Goal: Communication & Community: Share content

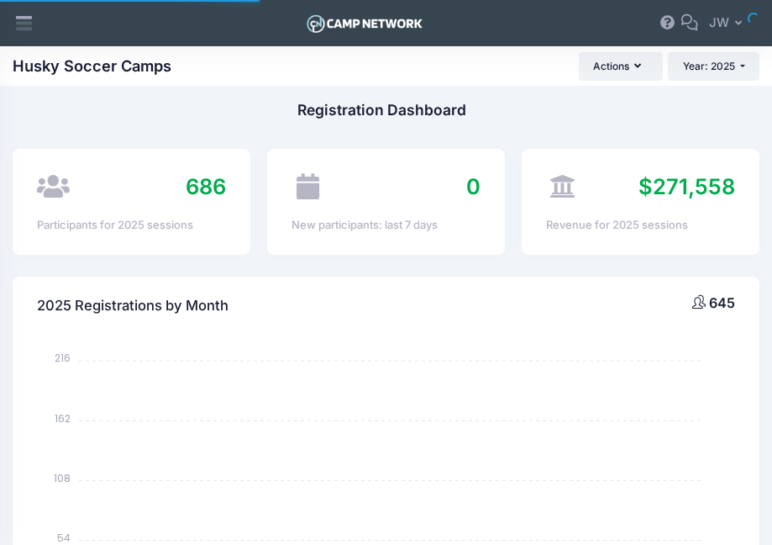
select select
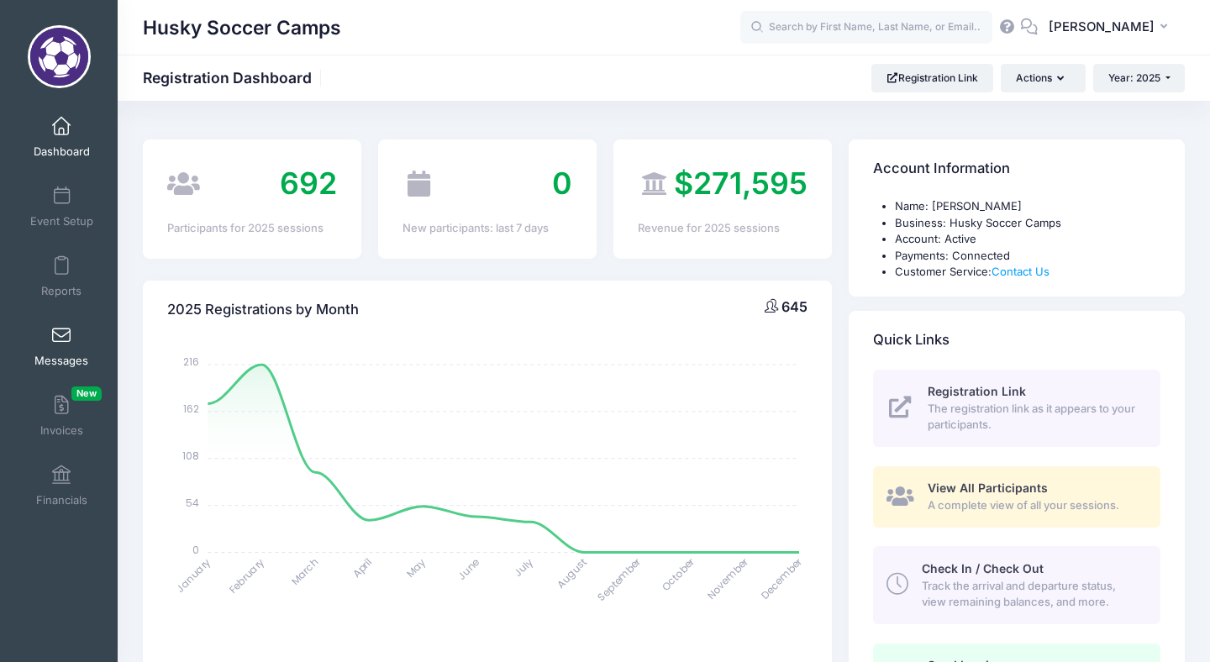
click at [66, 346] on link "Messages" at bounding box center [62, 346] width 80 height 59
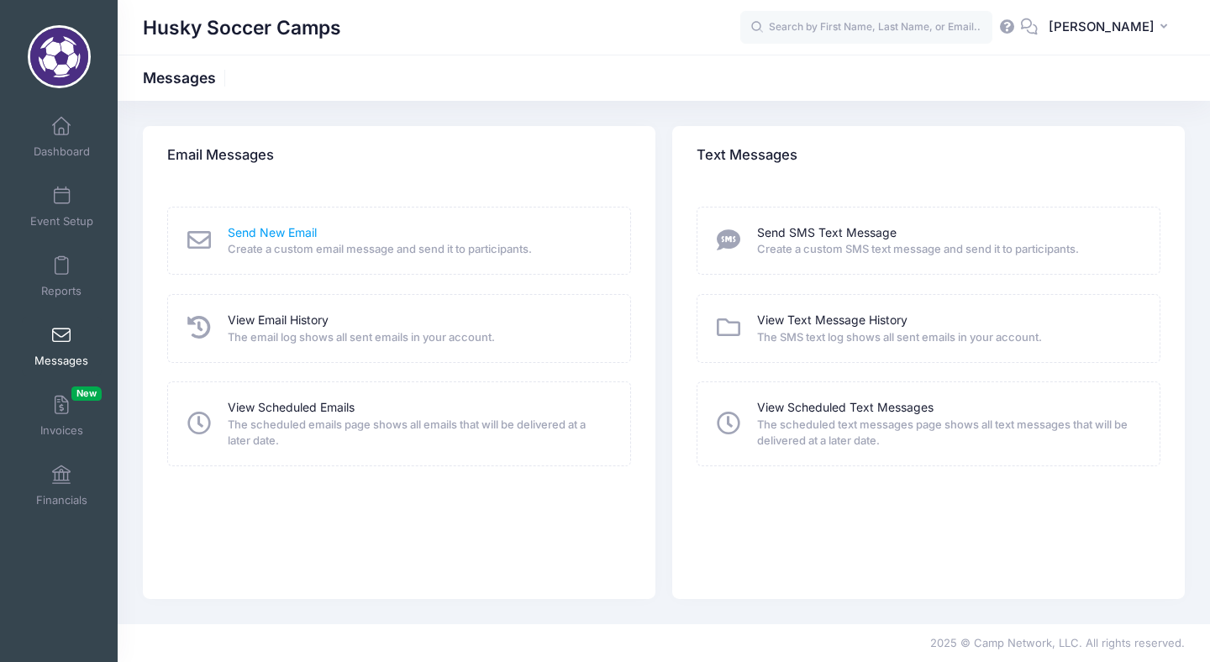
click at [273, 238] on link "Send New Email" at bounding box center [272, 233] width 89 height 18
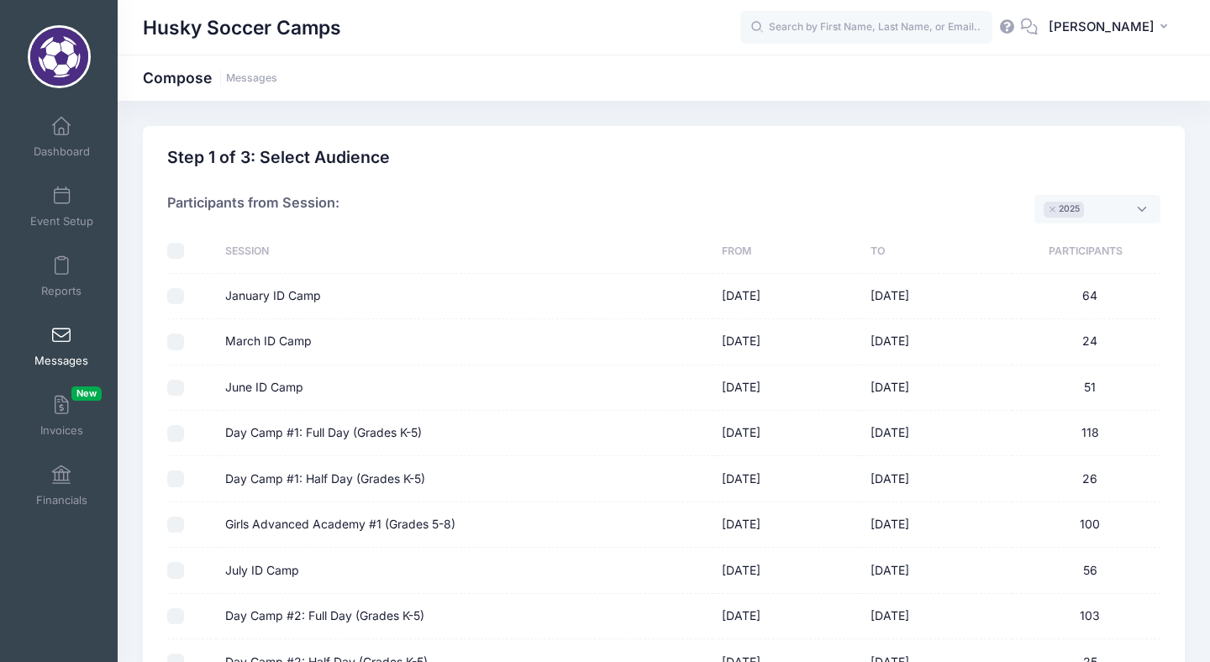
click at [176, 436] on input "Day Camp #1: Full Day (Grades K-5)" at bounding box center [175, 433] width 17 height 17
checkbox input "true"
click at [178, 483] on input "Day Camp #1: Half Day (Grades K-5)" at bounding box center [175, 479] width 17 height 17
checkbox input "true"
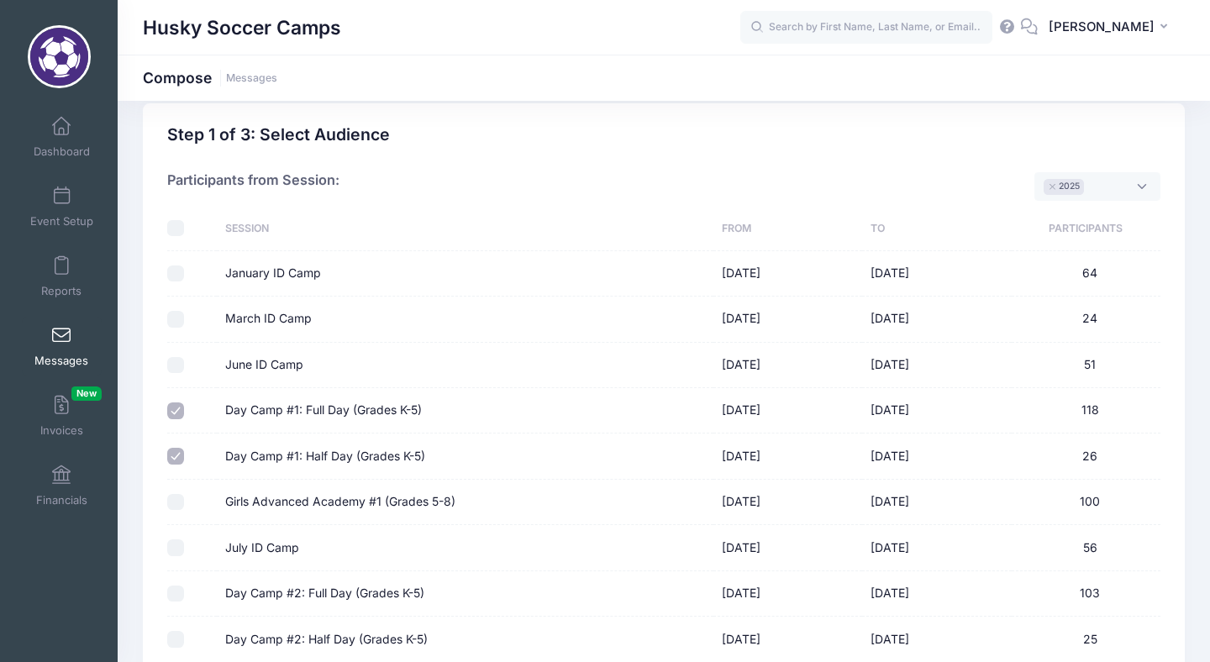
scroll to position [24, 0]
click at [178, 499] on input "Girls Advanced Academy #1 (Grades 5-8)" at bounding box center [175, 500] width 17 height 17
checkbox input "true"
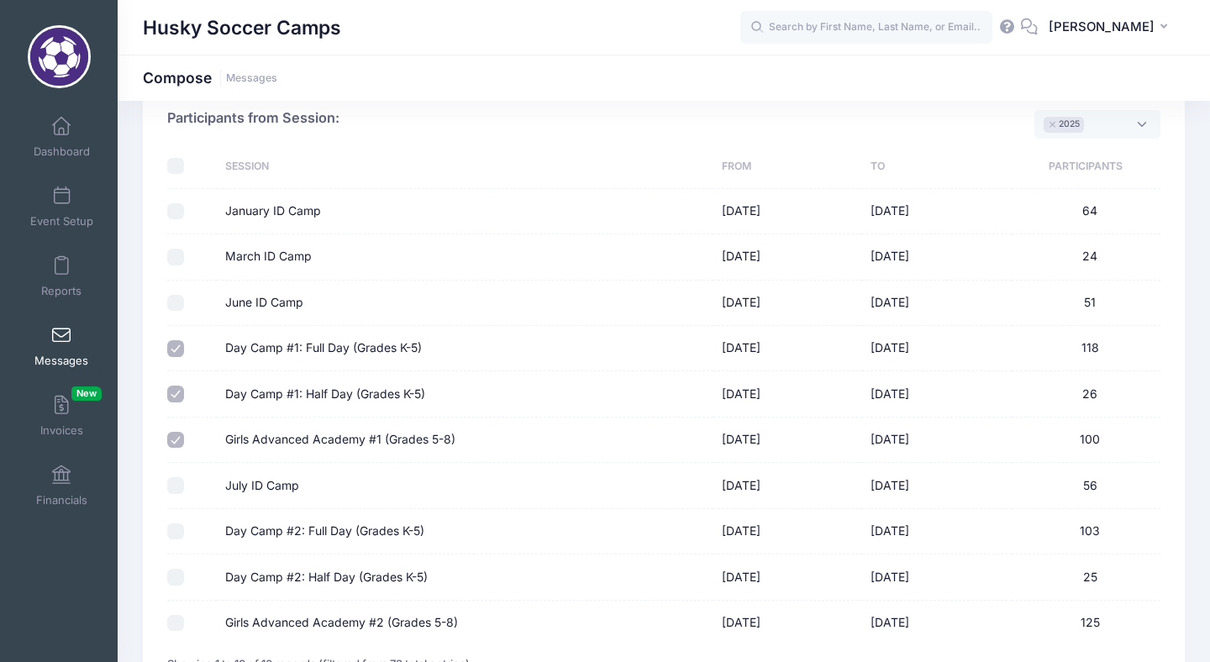
scroll to position [89, 0]
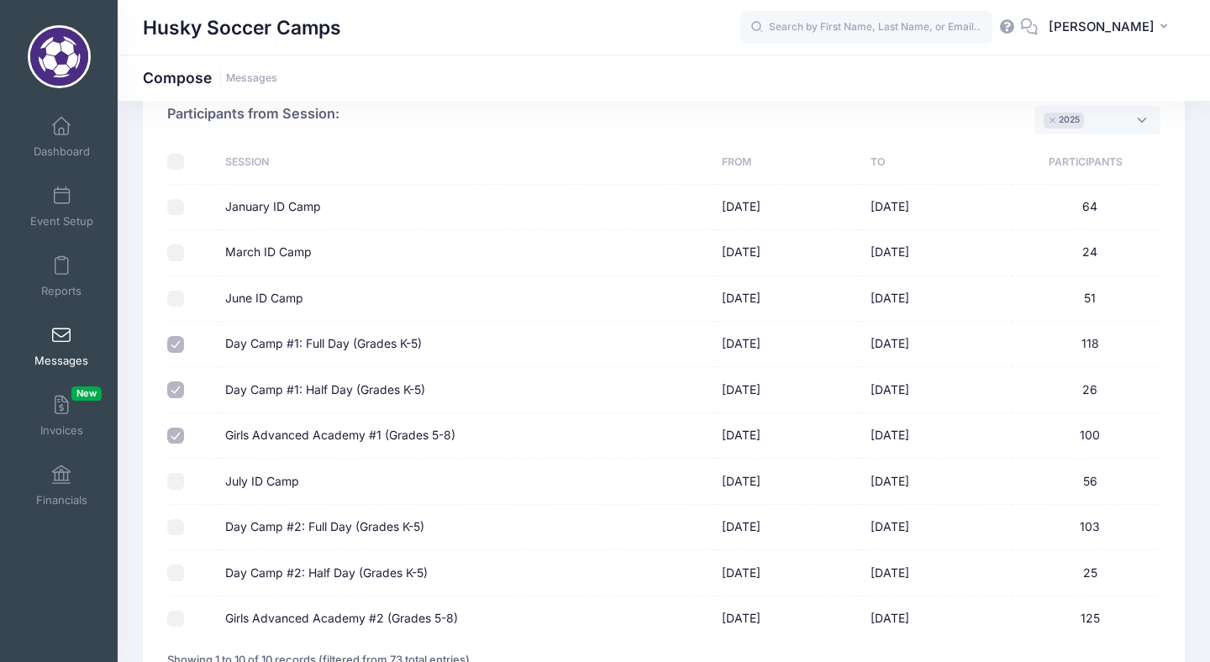
click at [176, 532] on input "Day Camp #2: Full Day (Grades K-5)" at bounding box center [175, 527] width 17 height 17
checkbox input "true"
click at [169, 576] on input "Day Camp #2: Half Day (Grades K-5)" at bounding box center [175, 573] width 17 height 17
checkbox input "true"
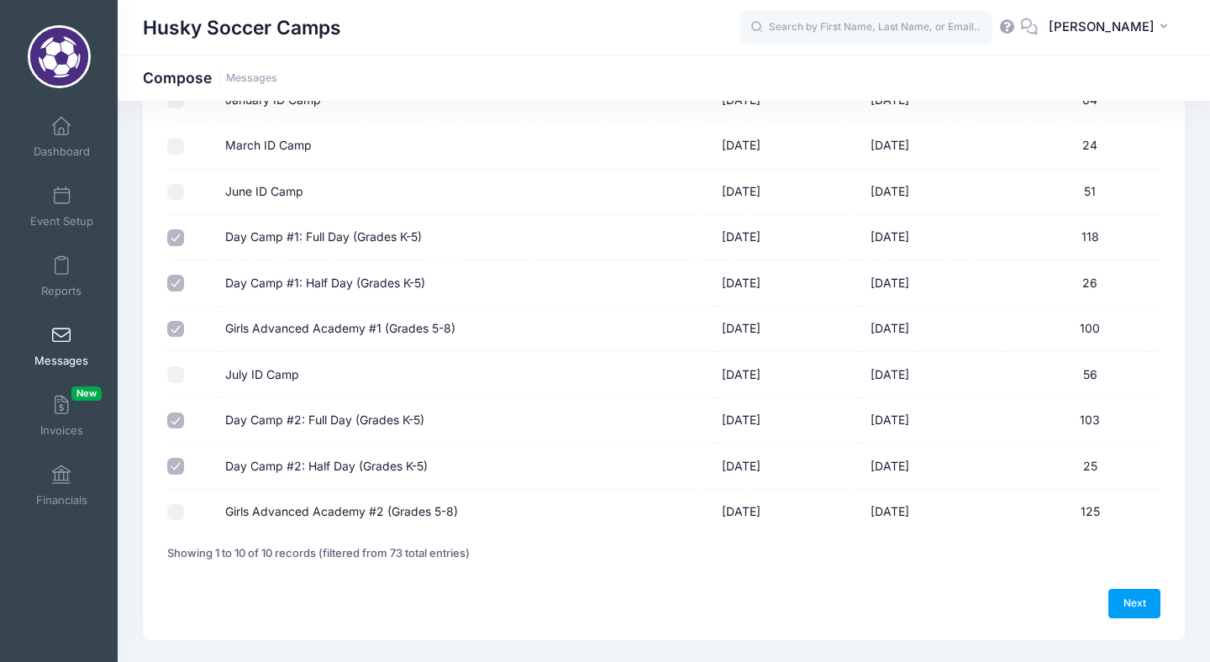
scroll to position [237, 0]
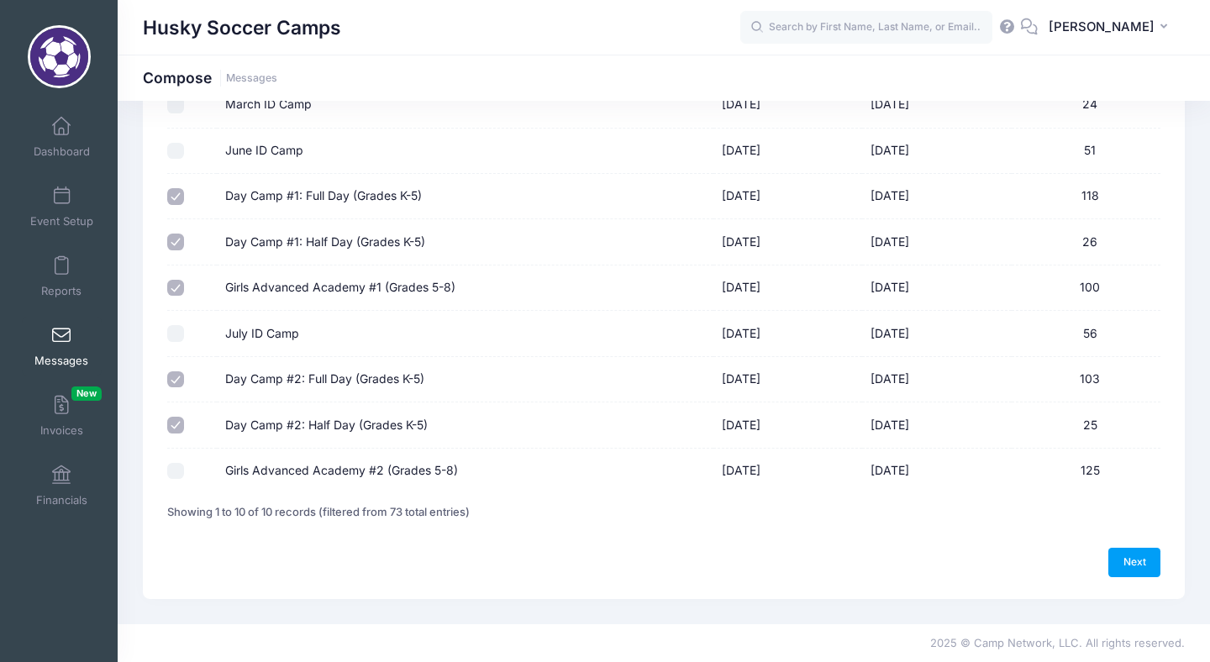
click at [173, 475] on input "Girls Advanced Academy #2 (Grades 5-8)" at bounding box center [175, 471] width 17 height 17
checkbox input "true"
click at [1141, 557] on link "Next" at bounding box center [1134, 562] width 52 height 29
select select "50"
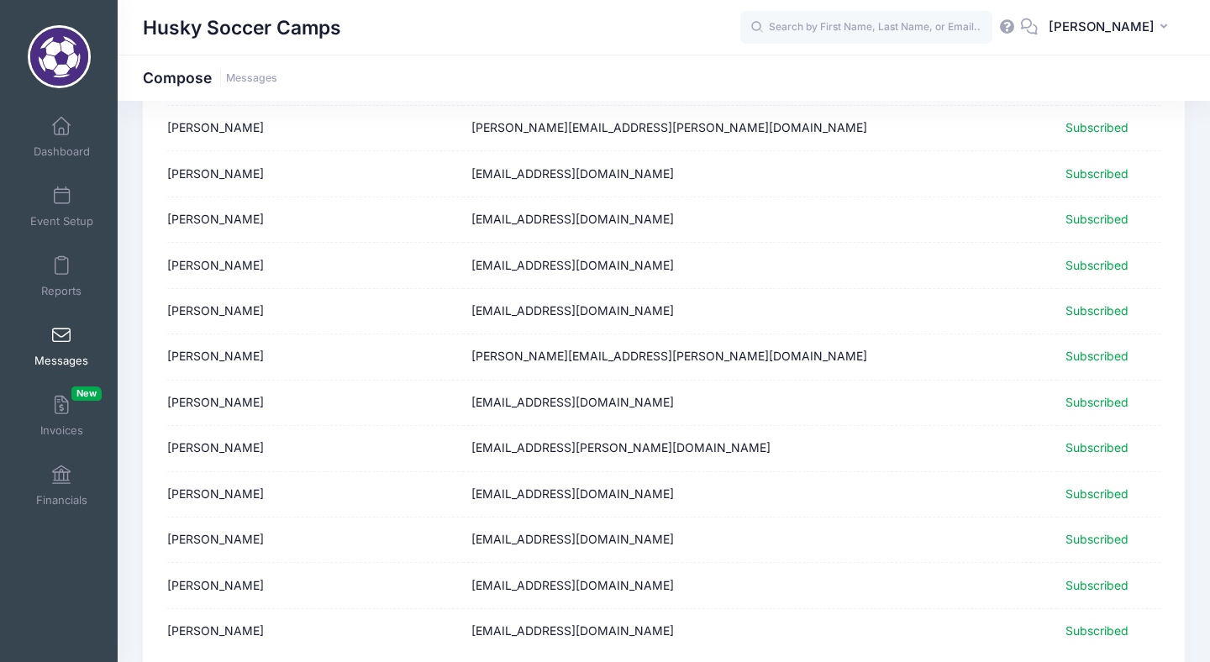
scroll to position [2060, 0]
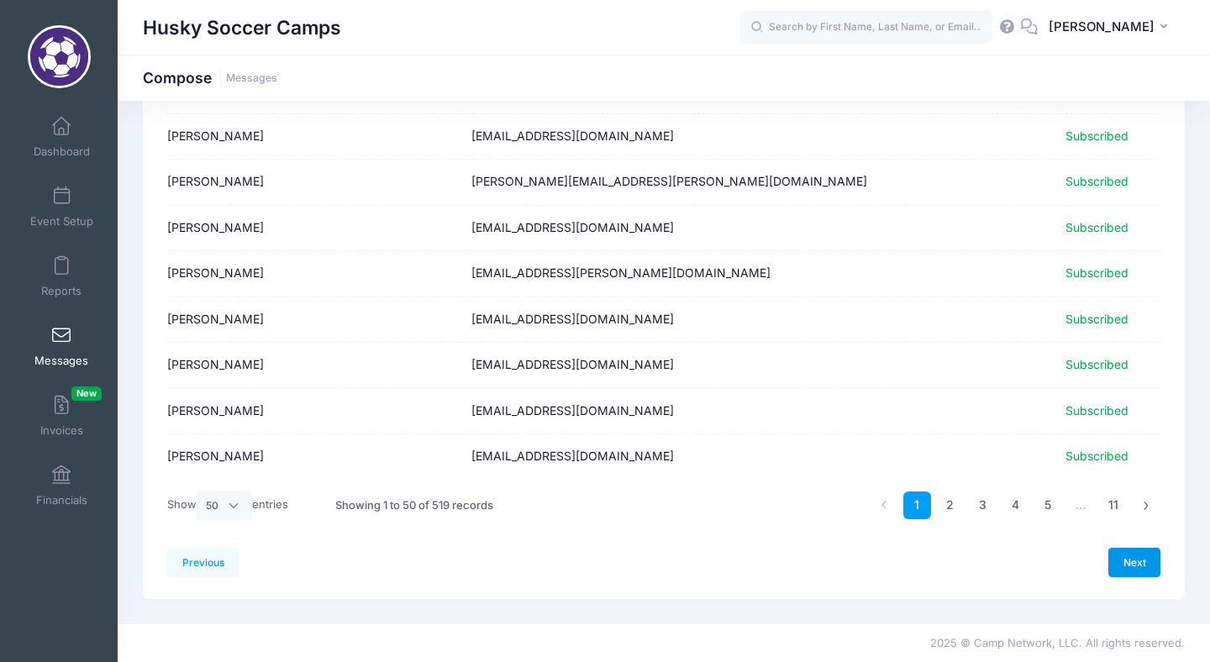
click at [1135, 558] on link "Next" at bounding box center [1134, 562] width 52 height 29
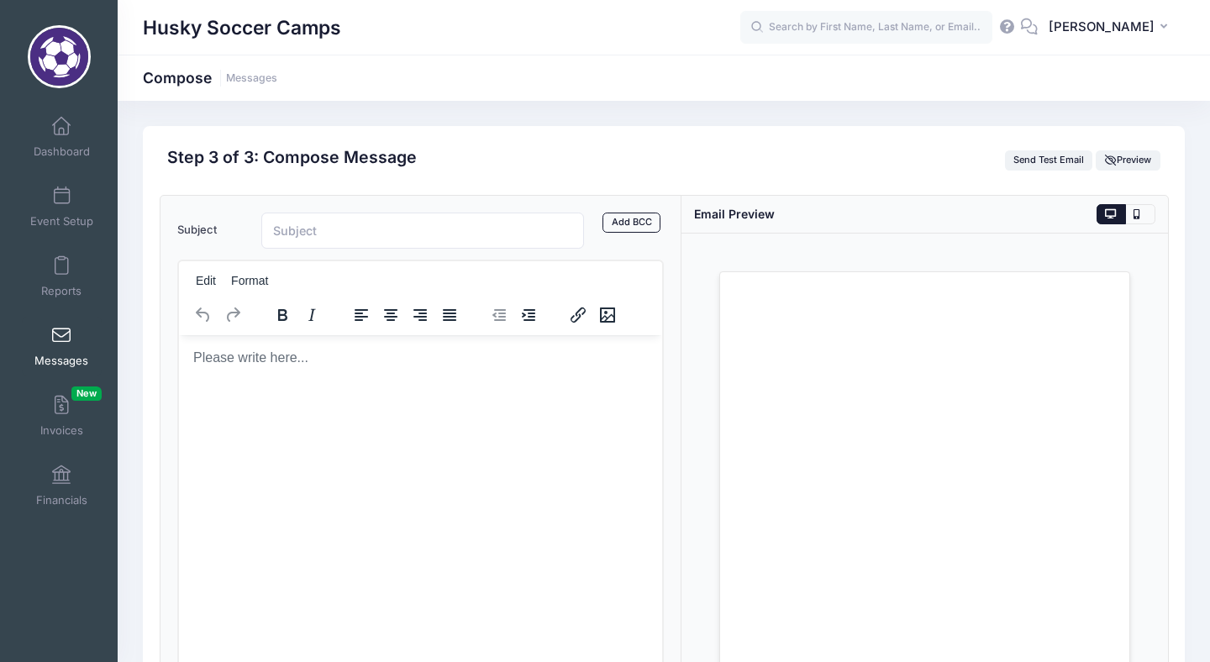
scroll to position [0, 0]
click at [473, 233] on input "Subject" at bounding box center [422, 231] width 323 height 36
type input "Husky Soccer Games this week!!"
click at [638, 222] on link "Add BCC" at bounding box center [632, 223] width 58 height 20
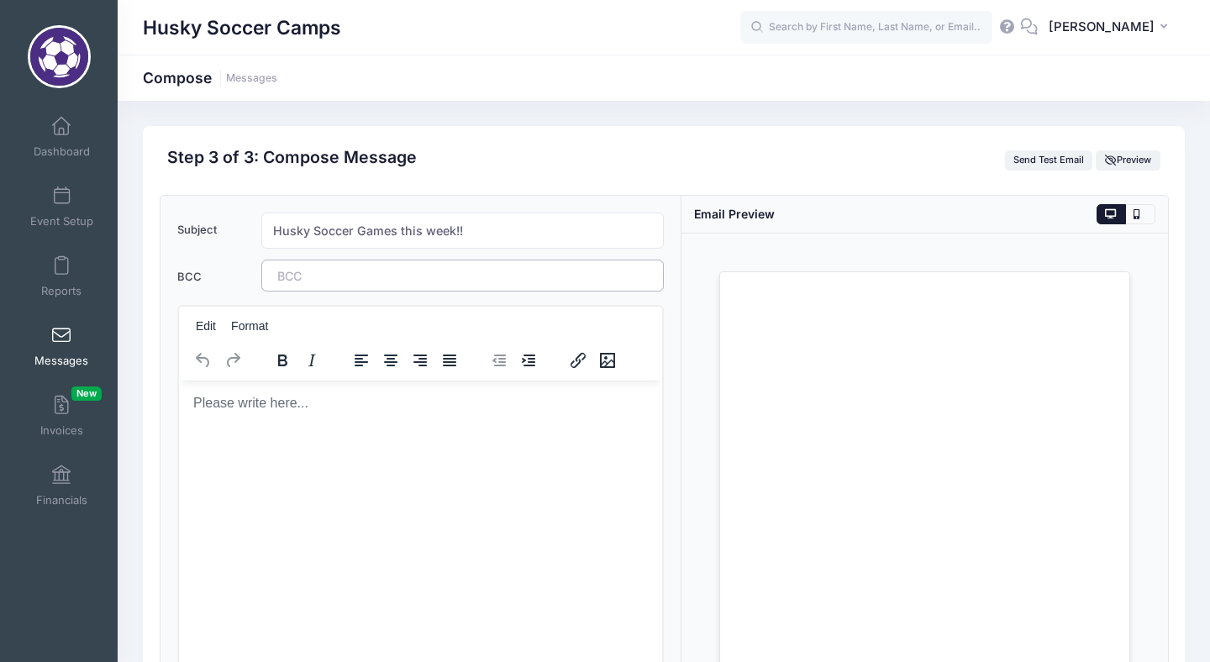
click at [406, 274] on tags "​" at bounding box center [462, 276] width 403 height 32
click at [329, 406] on p "Rich Text Area. Press ALT-0 for help." at bounding box center [420, 402] width 456 height 18
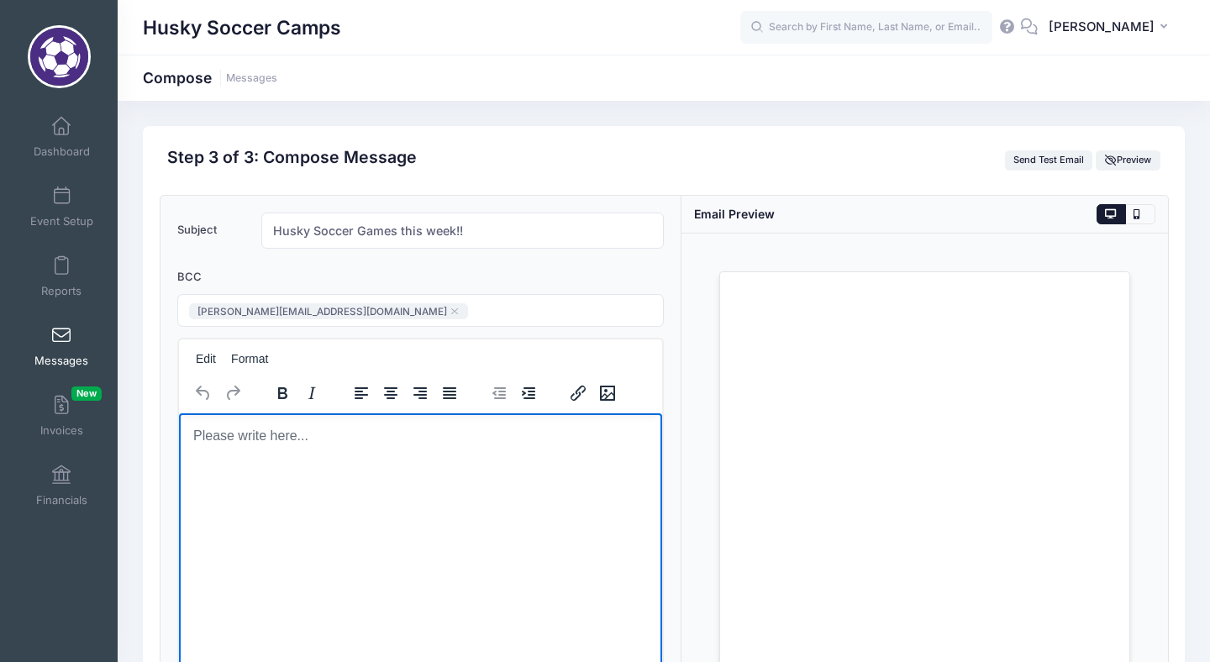
click at [308, 440] on body "To enrich screen reader interactions, please activate Accessibility in Grammarl…" at bounding box center [420, 436] width 456 height 18
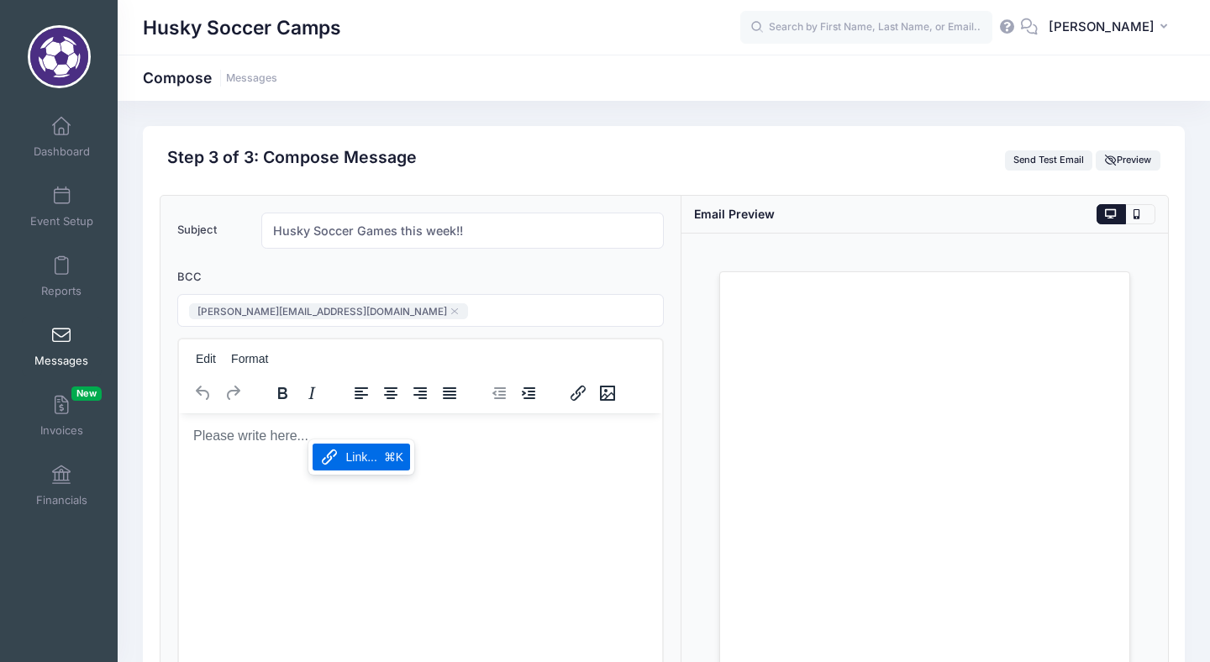
click at [292, 459] on html at bounding box center [419, 435] width 483 height 45
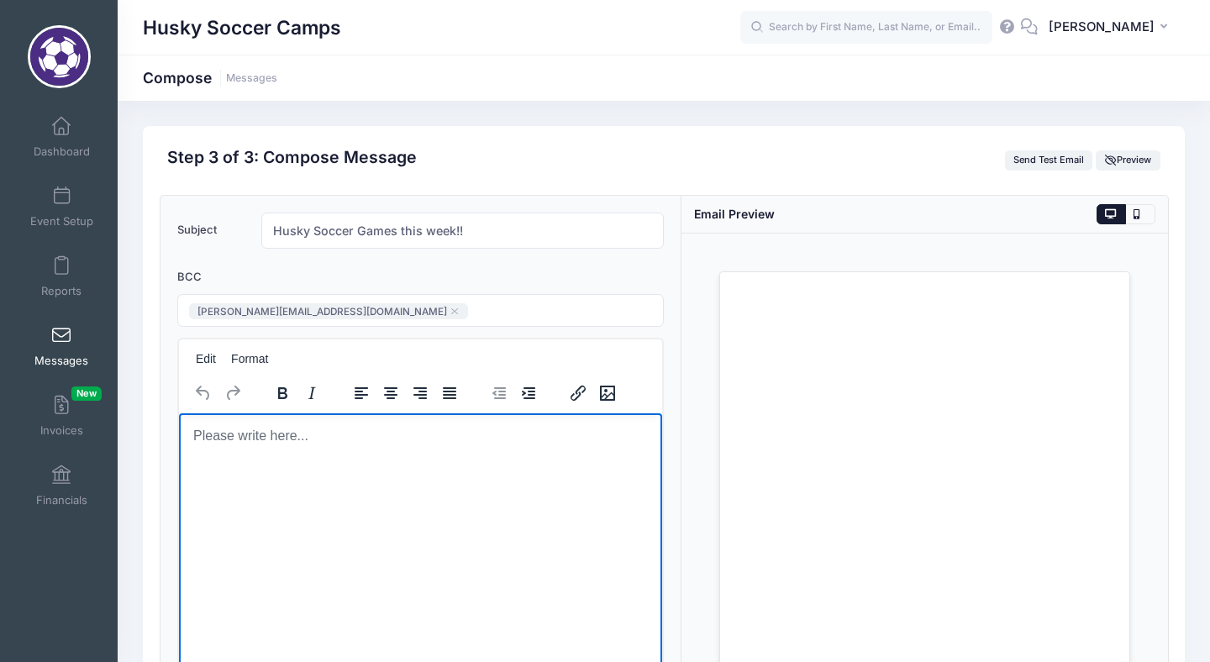
click at [258, 433] on body "To enrich screen reader interactions, please activate Accessibility in Grammarl…" at bounding box center [420, 436] width 456 height 18
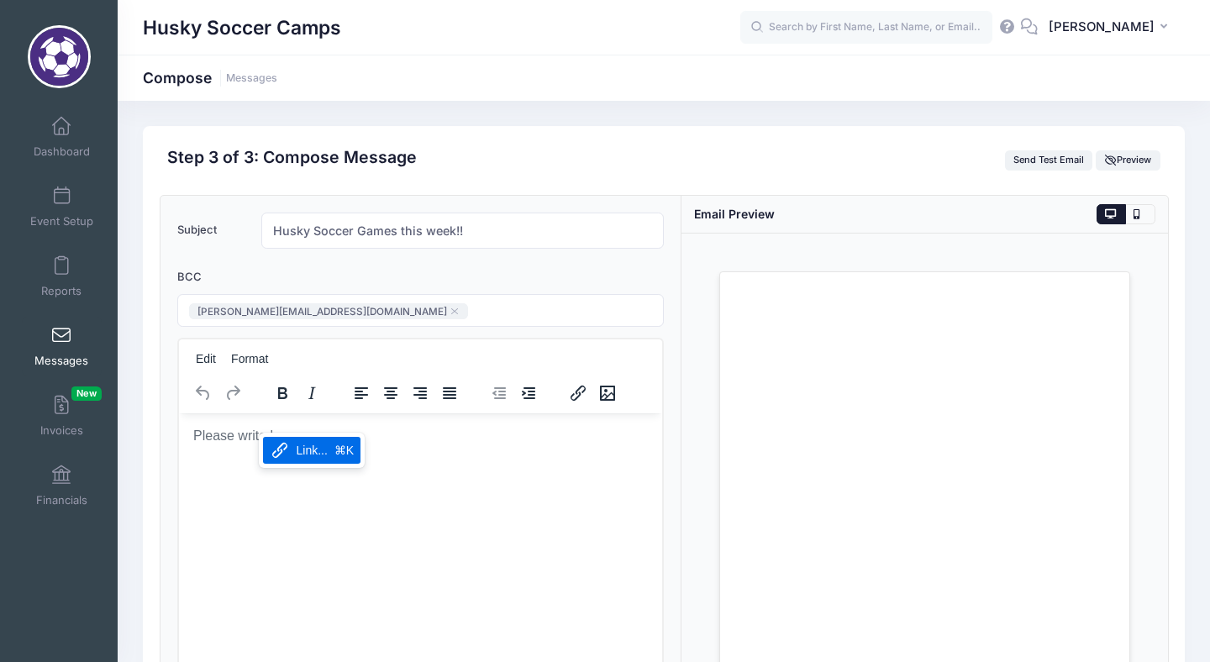
click at [241, 459] on html at bounding box center [419, 435] width 483 height 45
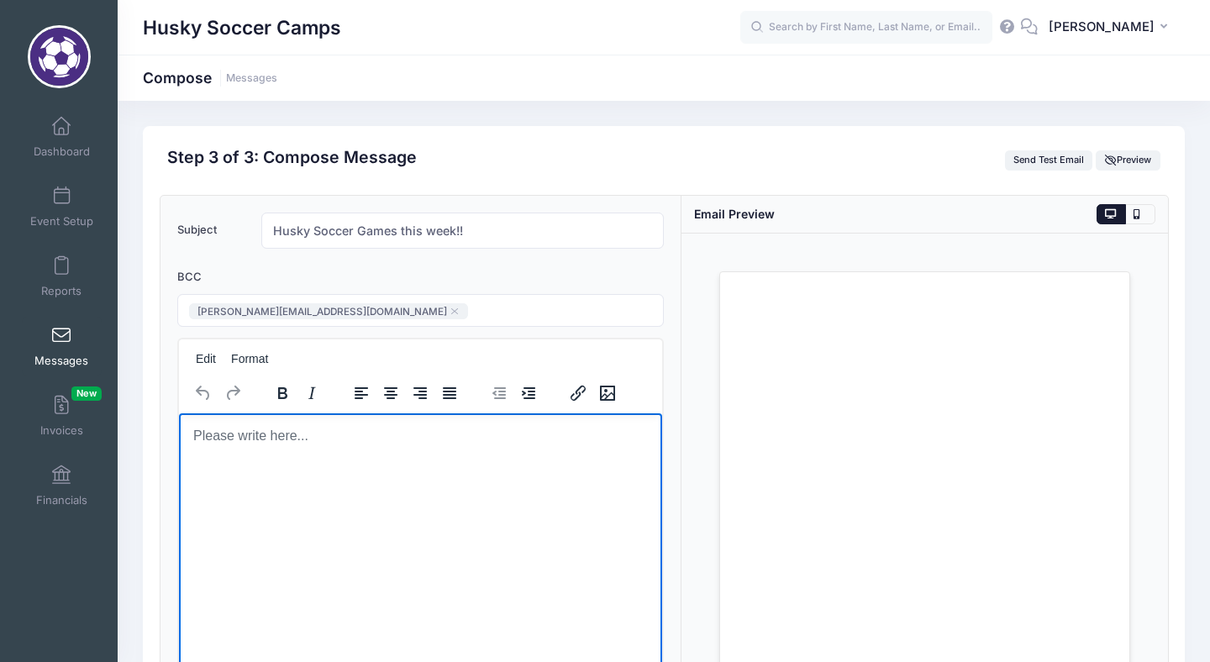
click at [281, 439] on body "To enrich screen reader interactions, please activate Accessibility in Grammarl…" at bounding box center [420, 436] width 456 height 18
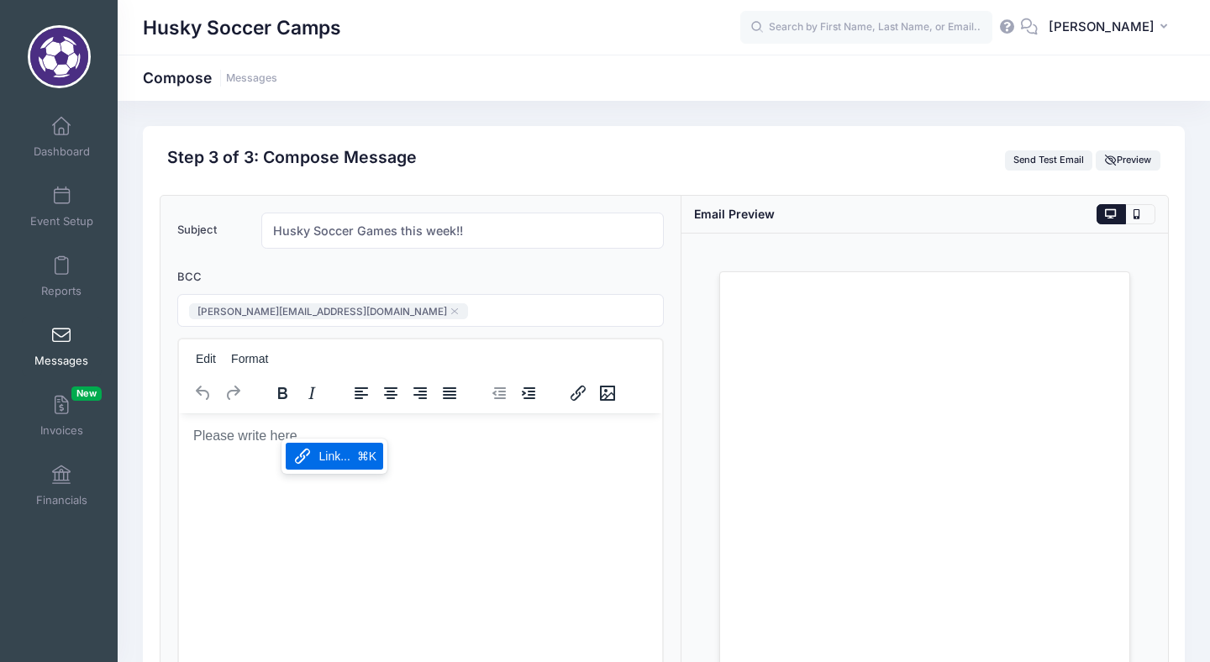
click at [263, 459] on html at bounding box center [419, 435] width 483 height 45
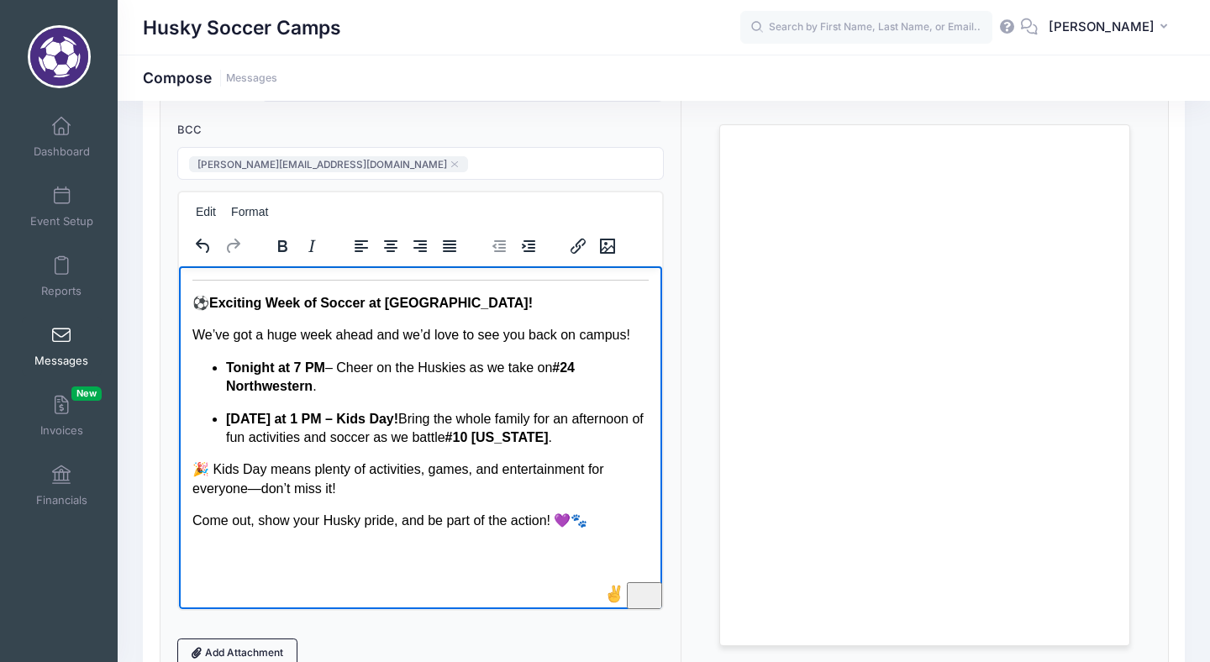
scroll to position [149, 0]
click at [608, 523] on p "Come out, show your Husky pride, and be part of the action! 💜🐾" at bounding box center [420, 519] width 456 height 18
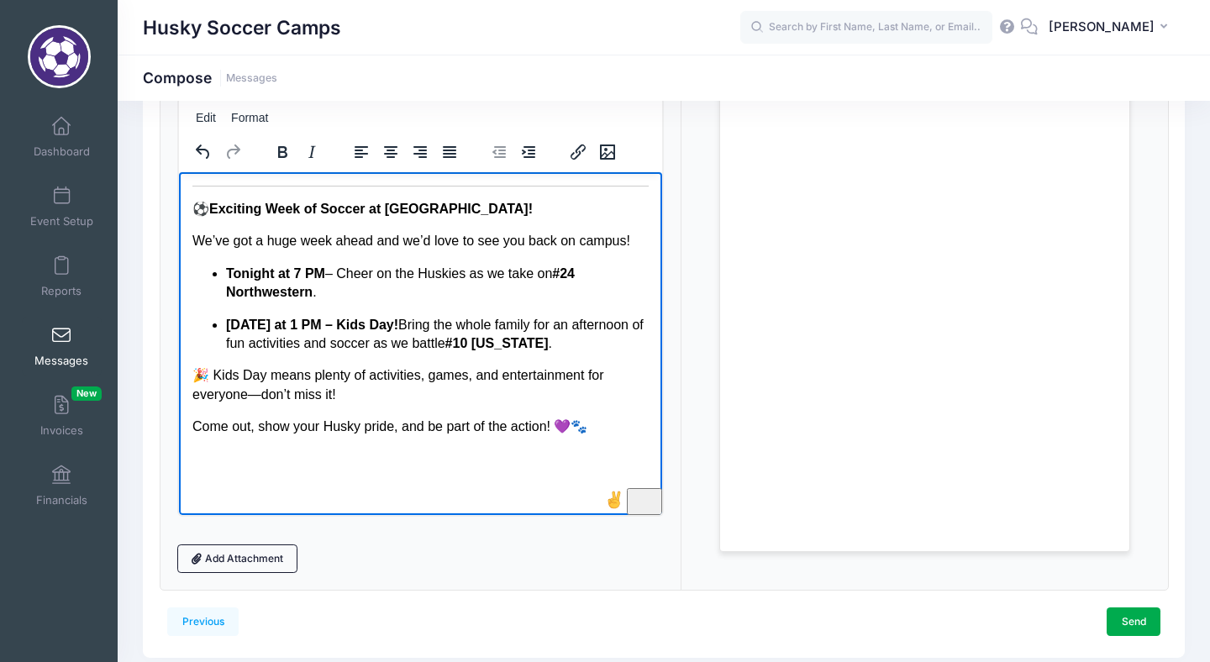
scroll to position [261, 0]
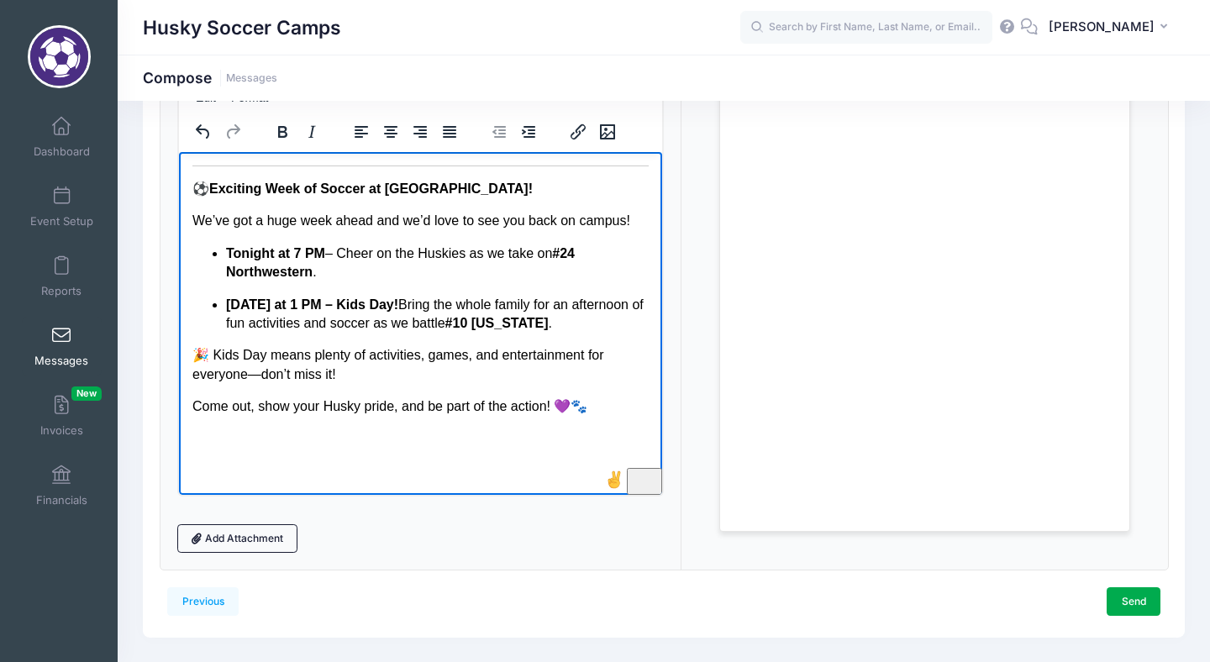
click at [212, 445] on p "To enrich screen reader interactions, please activate Accessibility in Grammarl…" at bounding box center [420, 439] width 456 height 18
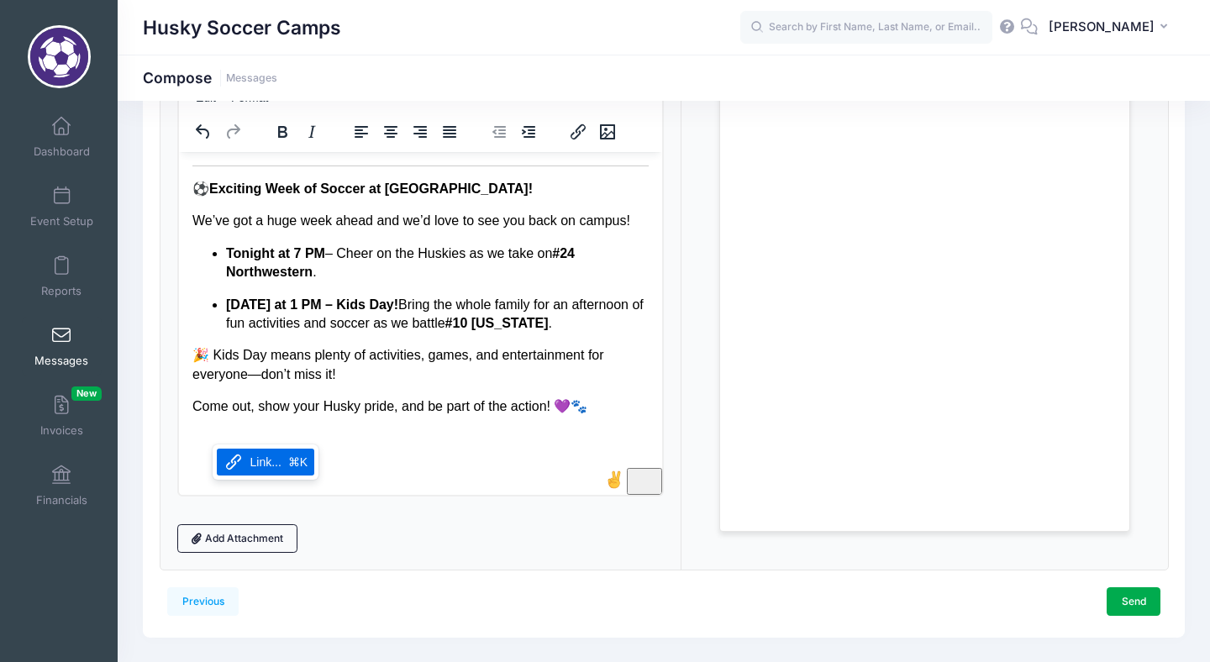
click at [234, 455] on icon "Link..." at bounding box center [233, 462] width 15 height 15
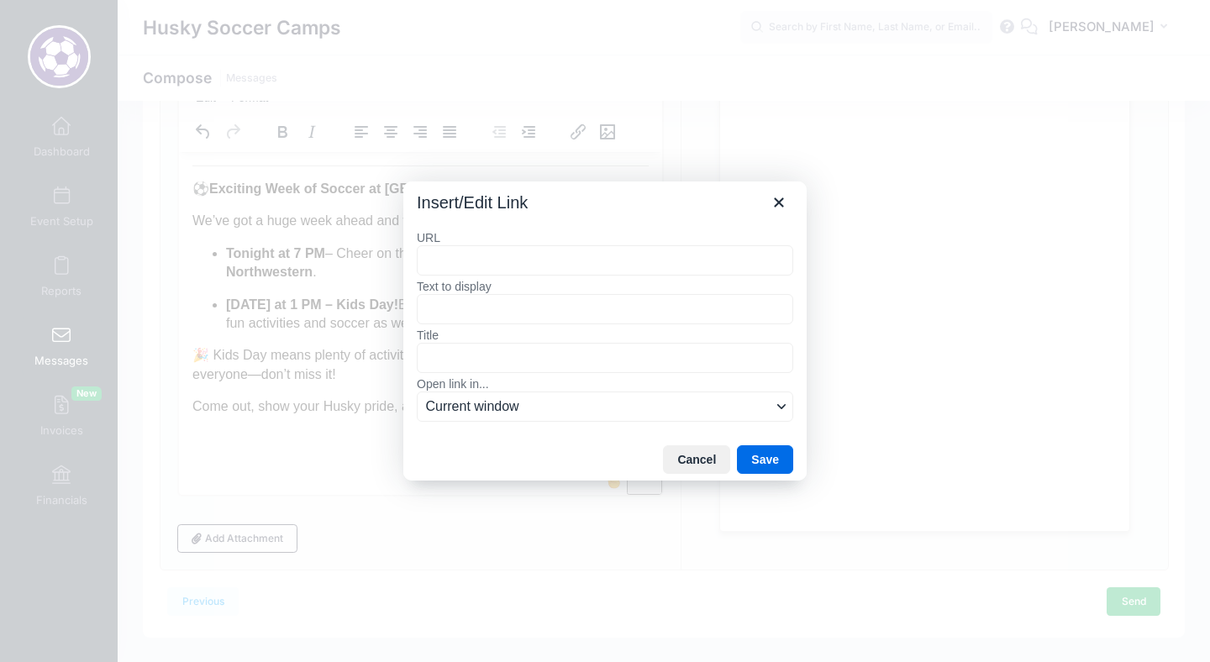
click at [482, 262] on input "URL" at bounding box center [605, 260] width 376 height 30
type input "https://www.gofevo.com/group/WSOC25CamperOffer"
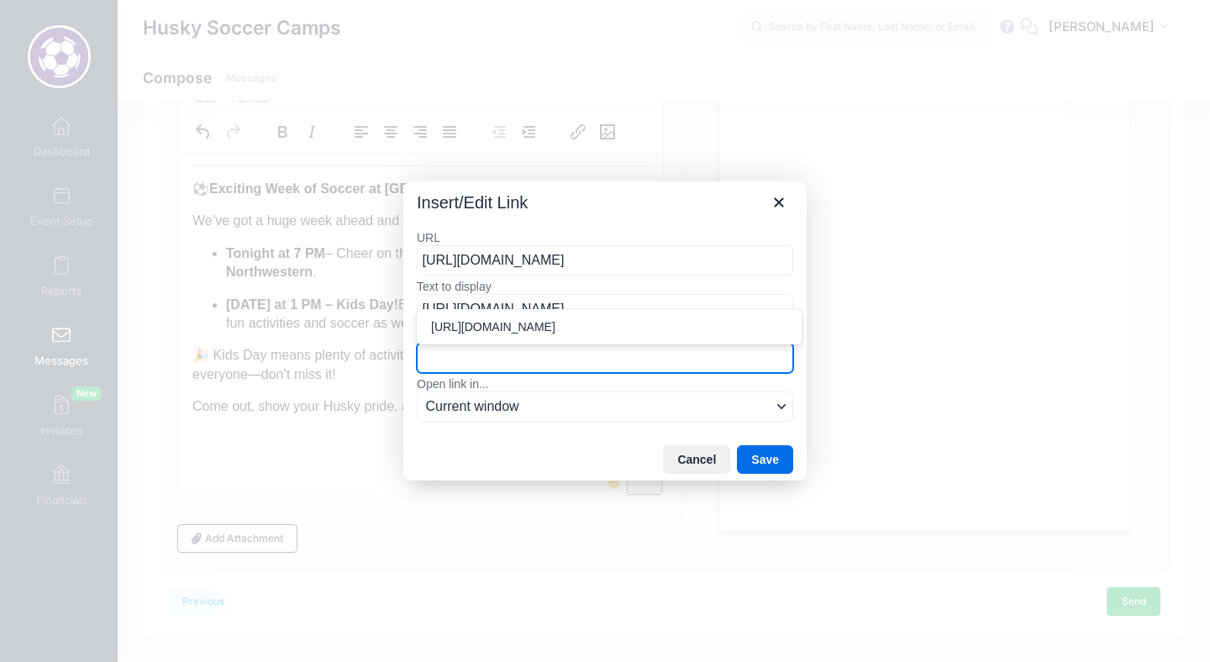
click at [524, 362] on input "Title" at bounding box center [605, 358] width 376 height 30
type input "l"
type input "c"
type input "Click here for DISCOUNT tickets"
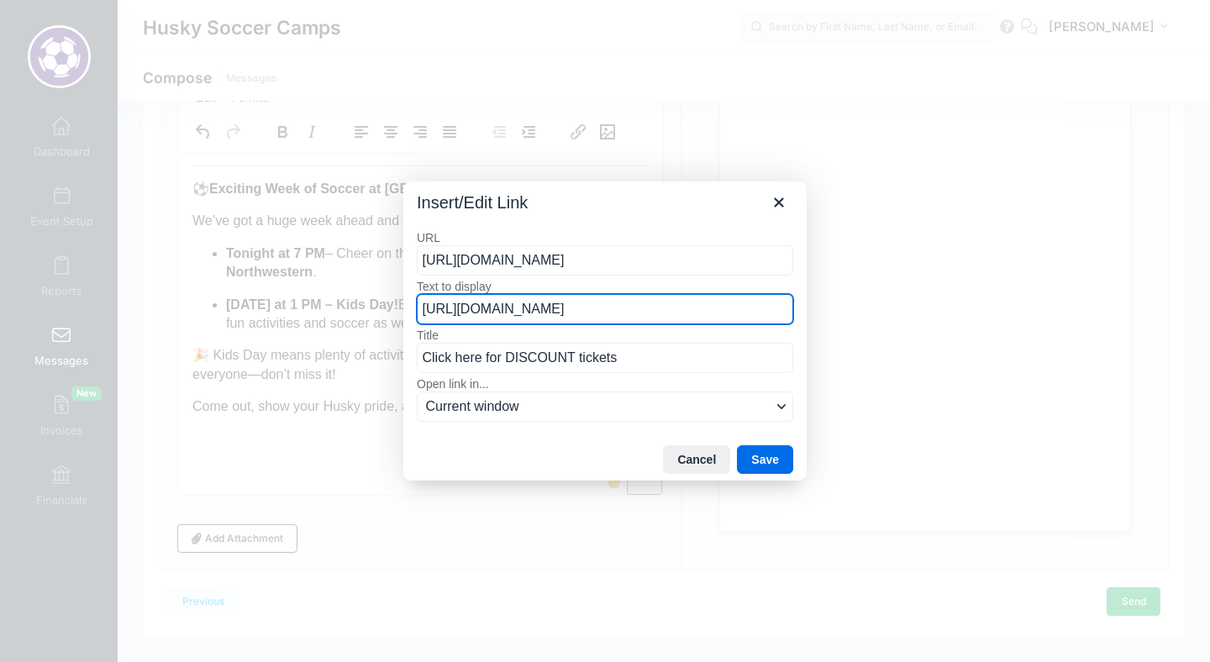
click at [765, 313] on input "https://www.gofevo.com/group/WSOC25CamperOffer" at bounding box center [605, 309] width 376 height 30
drag, startPoint x: 762, startPoint y: 313, endPoint x: 374, endPoint y: 312, distance: 388.3
click at [417, 312] on input "https://www.gofevo.com/group/WSOC25CamperOffer" at bounding box center [605, 309] width 376 height 30
type input "Click HERE for DISCOUNT tickets"
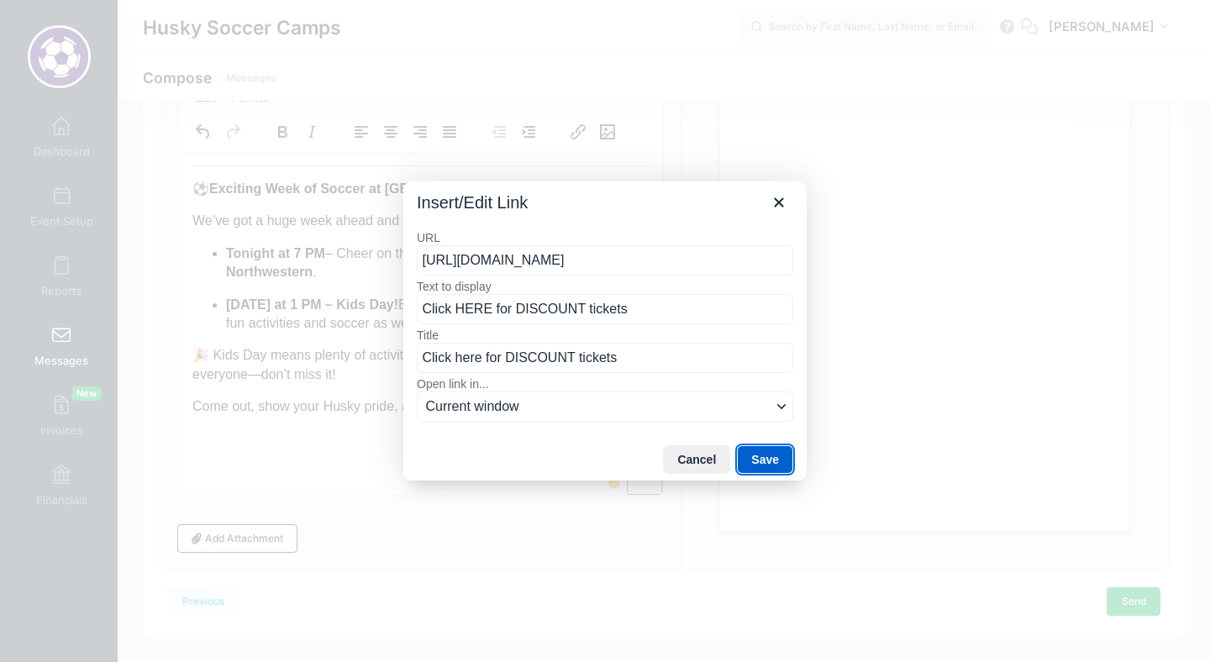
click at [766, 464] on button "Save" at bounding box center [765, 459] width 56 height 29
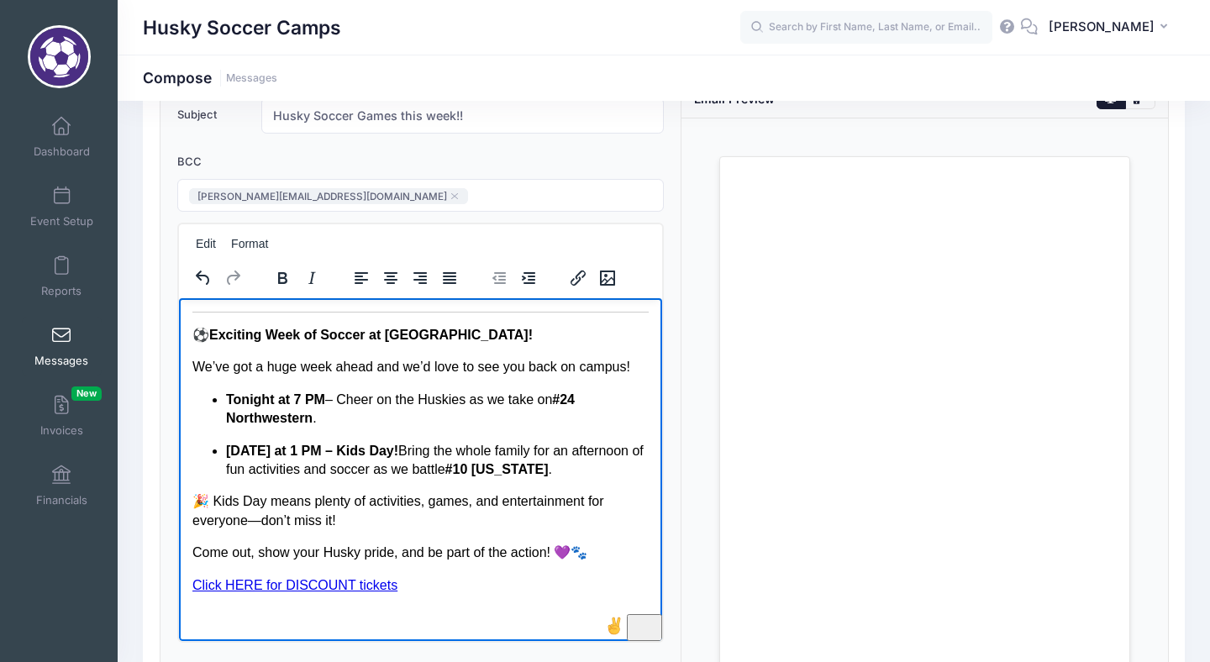
scroll to position [0, 0]
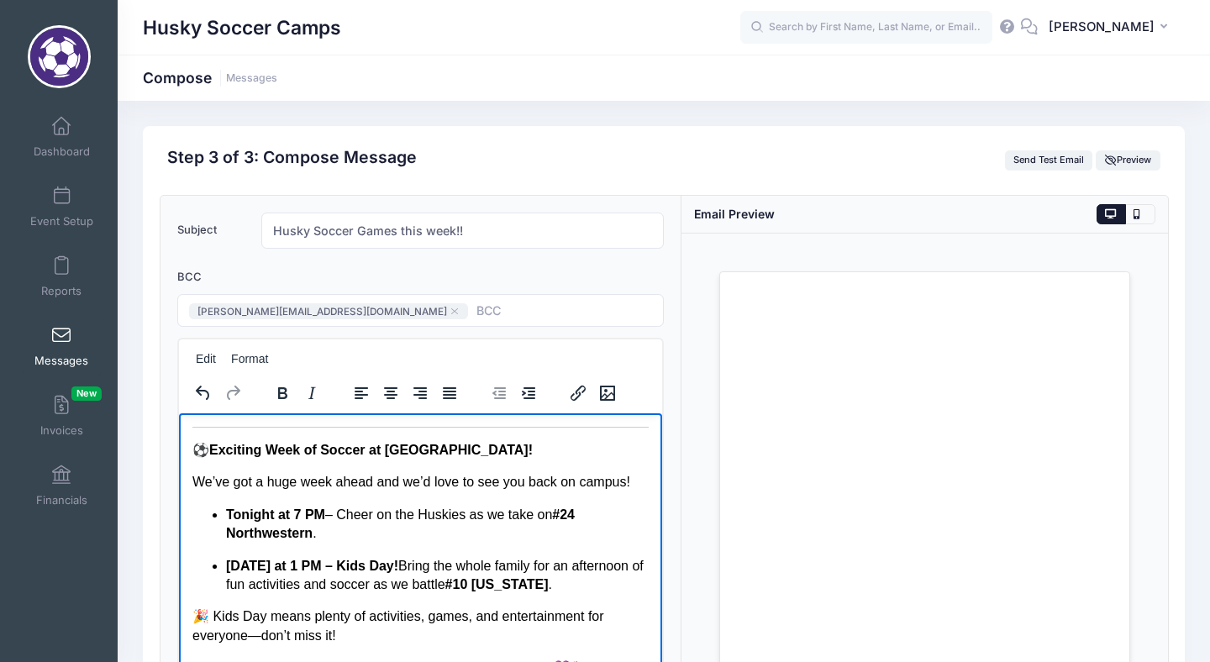
click at [530, 303] on span at bounding box center [522, 310] width 92 height 14
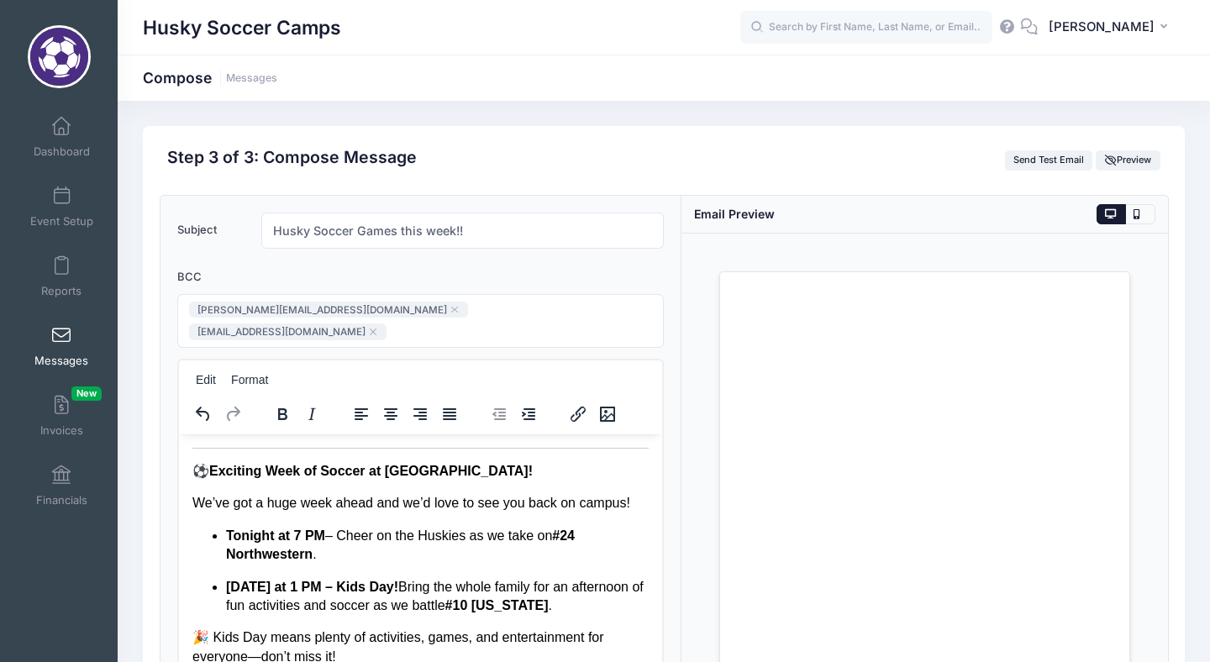
click at [922, 170] on div "Step 3 of 3: Compose Message Send Test Email Preview" at bounding box center [664, 160] width 1009 height 25
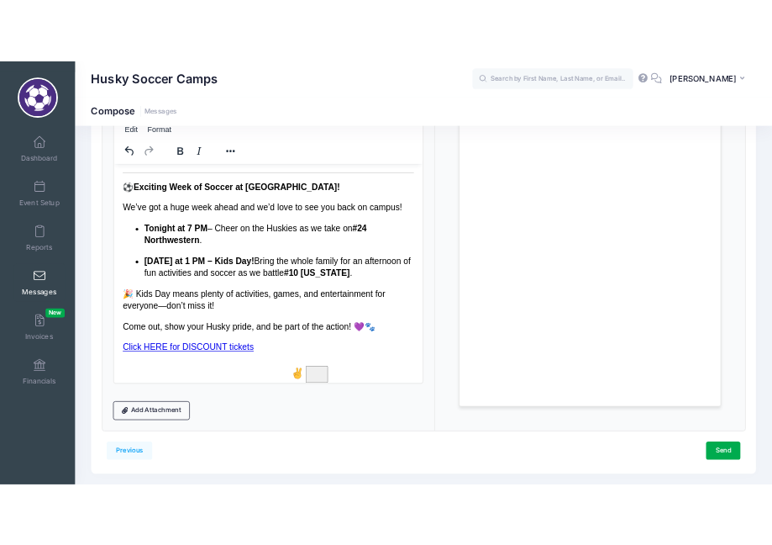
scroll to position [310, 0]
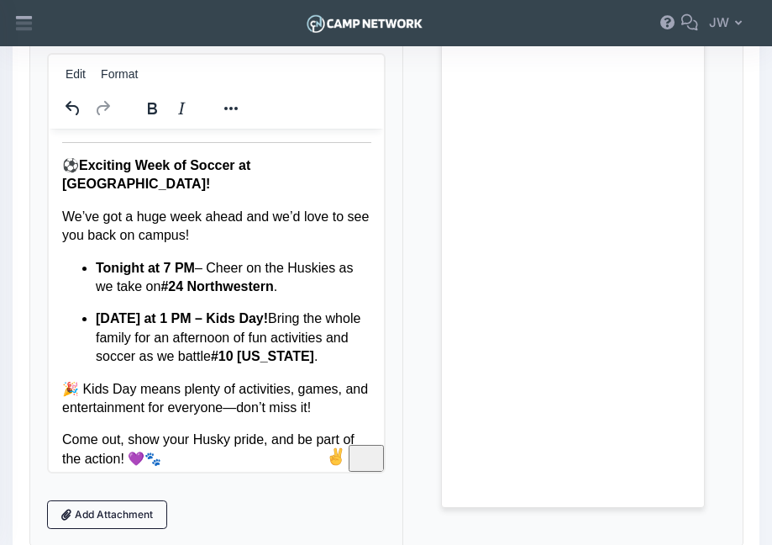
click at [134, 515] on div "Subject Husky Soccer Games this week!! Add CC Add BCC CC ​ BCC nicole.vandyke11…" at bounding box center [217, 218] width 374 height 656
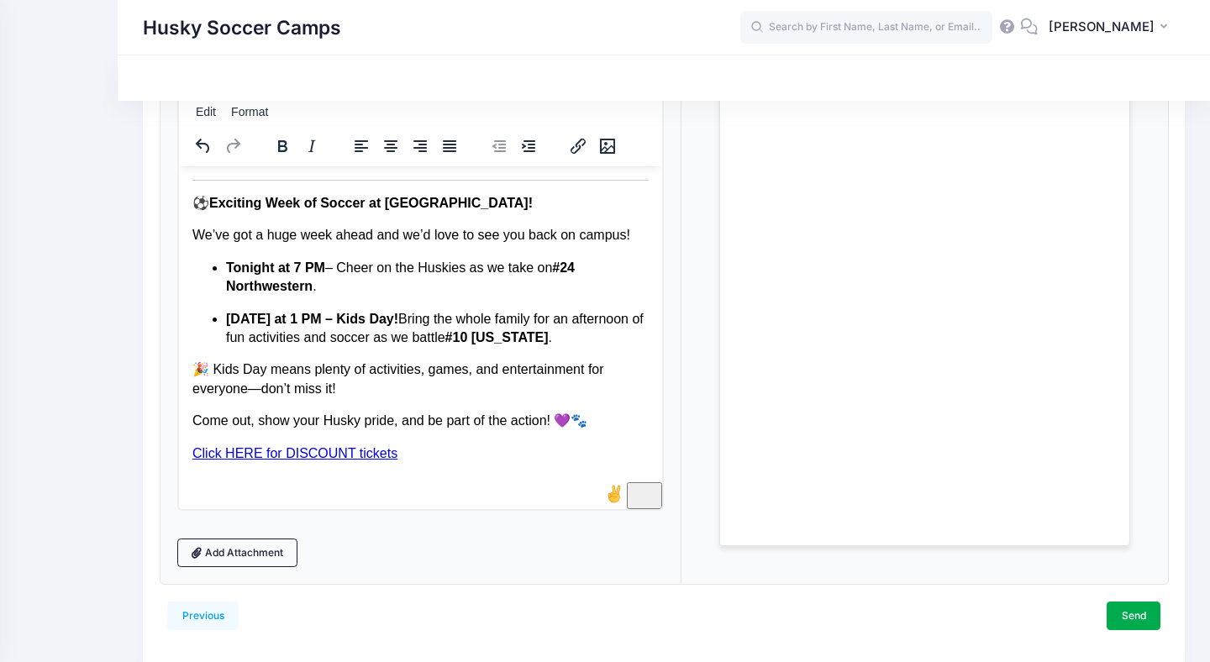
scroll to position [267, 0]
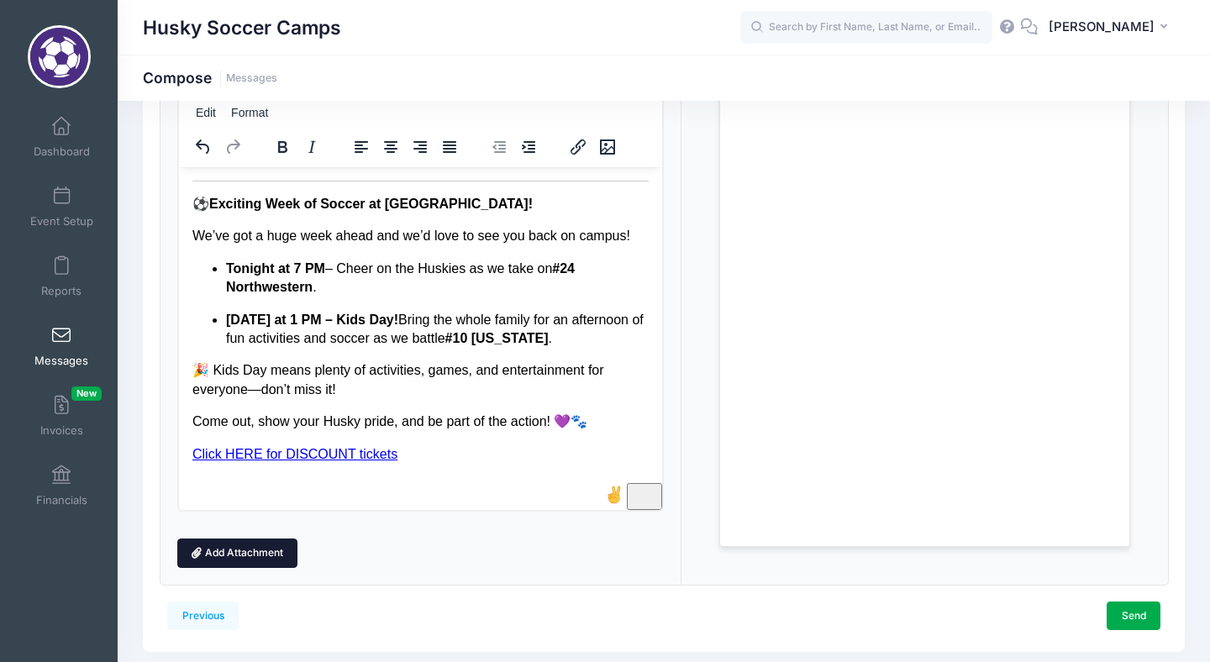
click at [229, 539] on link "Add Attachment" at bounding box center [237, 553] width 121 height 29
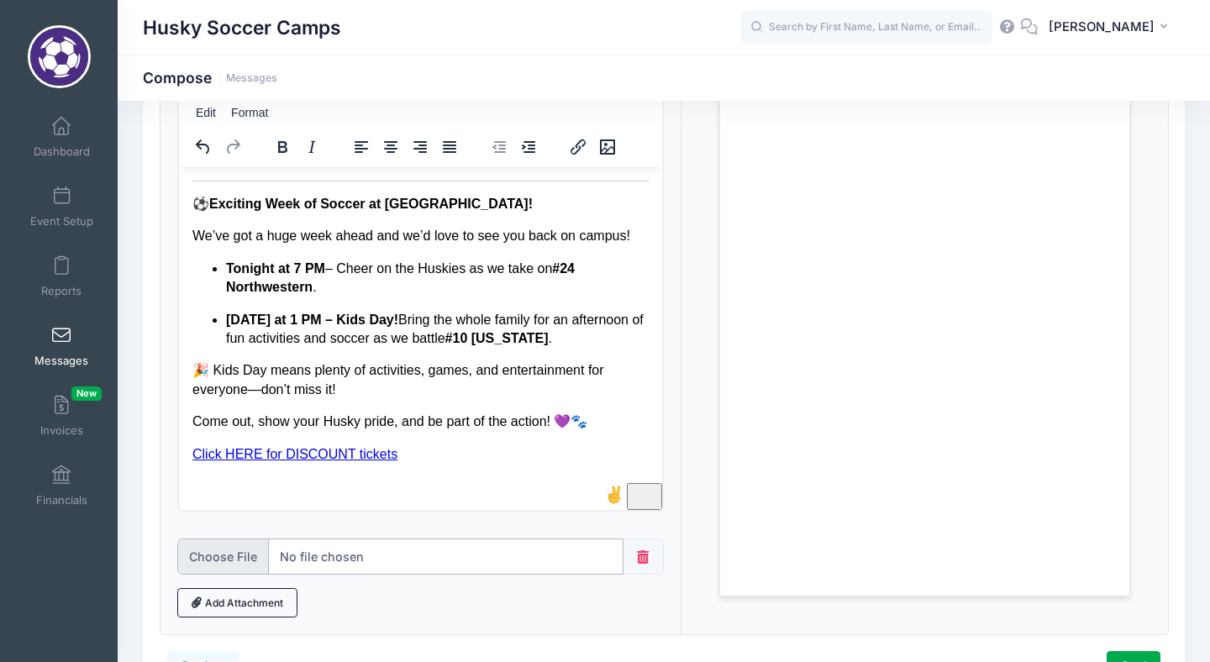
click at [319, 539] on input "file" at bounding box center [400, 557] width 447 height 36
type input "C:\fakepath\25WSoc-KidsDayPromo-4x5.png"
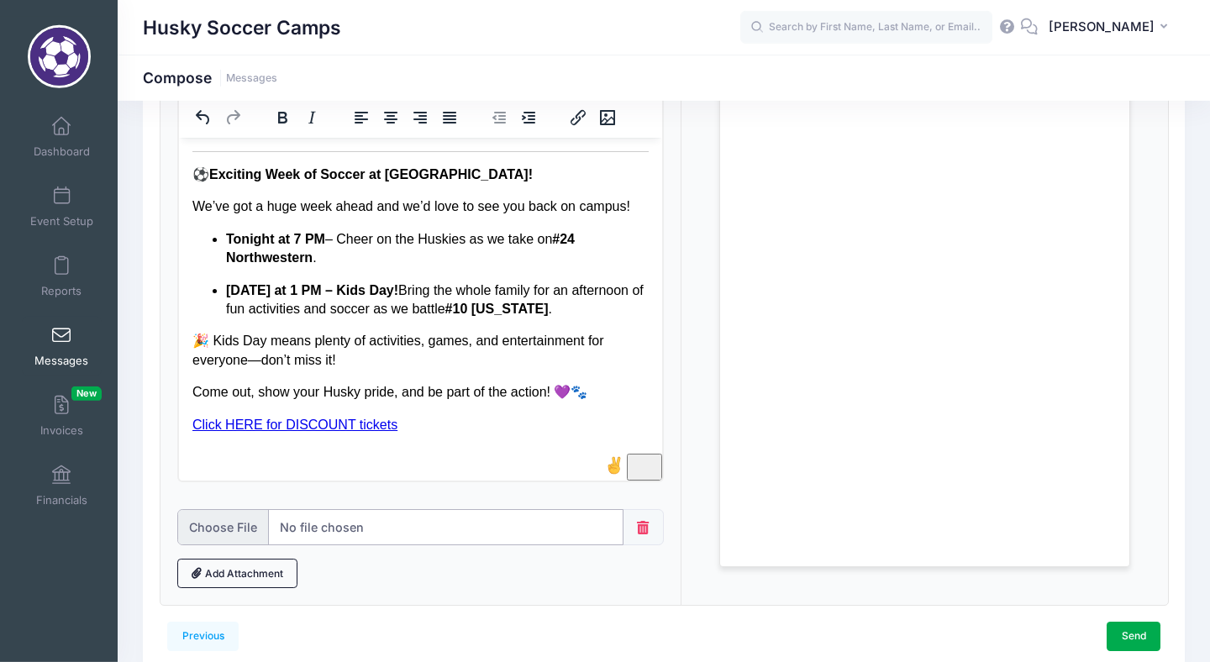
scroll to position [262, 0]
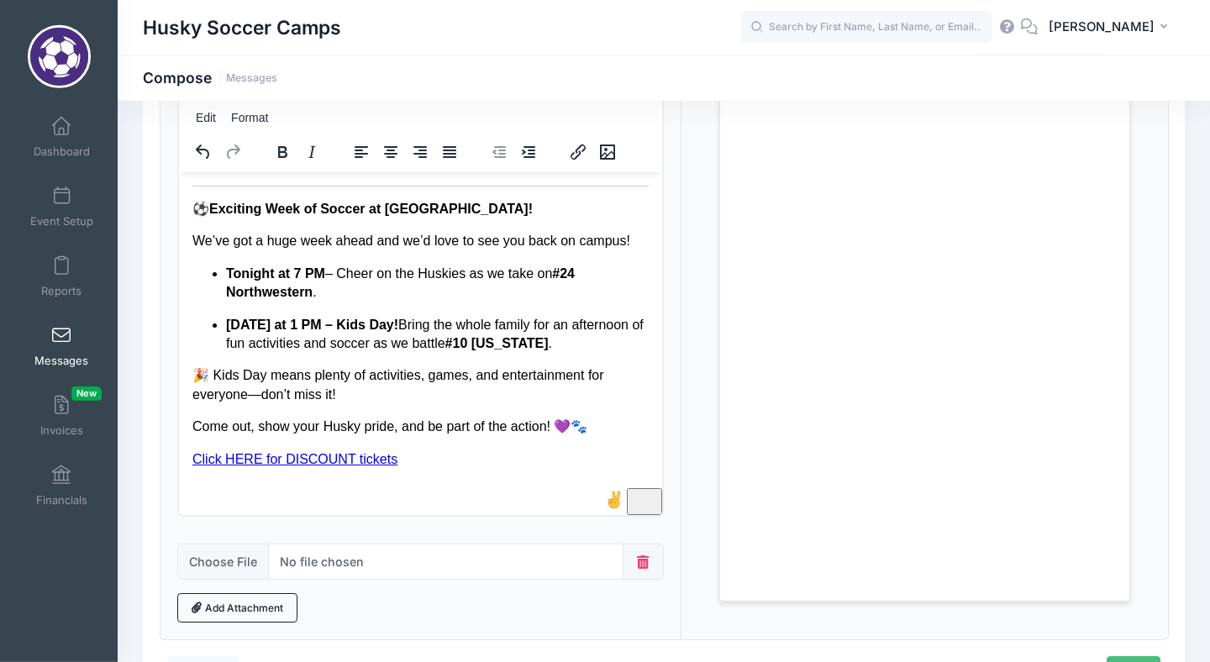
click at [1138, 656] on link "Send" at bounding box center [1134, 670] width 54 height 29
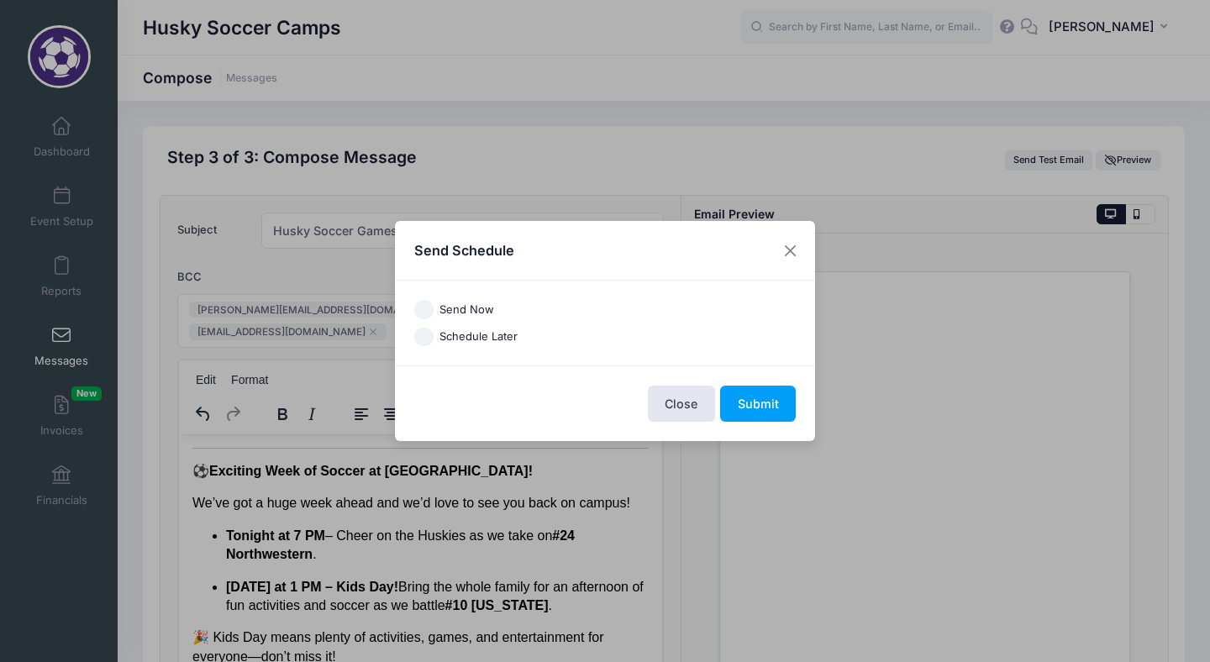
click at [425, 308] on input "Send Now" at bounding box center [423, 309] width 19 height 19
radio input "true"
click at [768, 405] on button "Submit" at bounding box center [758, 404] width 76 height 36
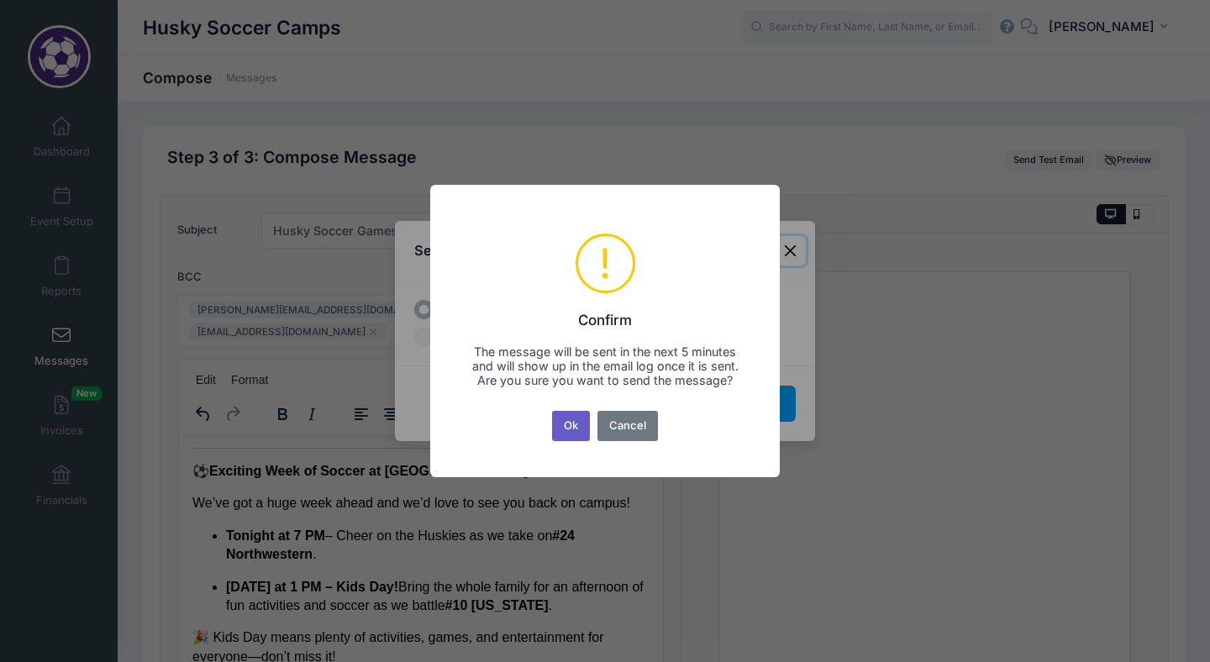
click at [572, 430] on button "Ok" at bounding box center [571, 426] width 39 height 30
